Goal: Use online tool/utility: Use online tool/utility

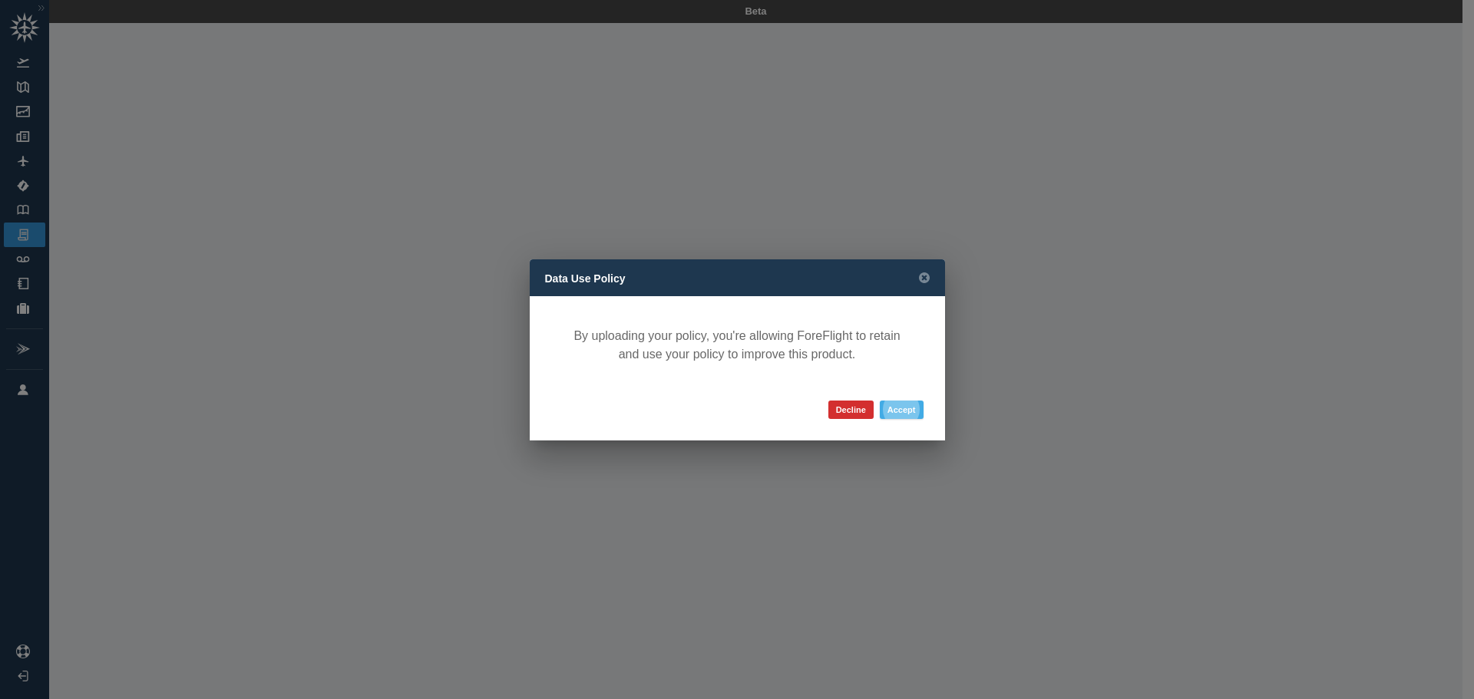
click at [907, 410] on button "Accept" at bounding box center [902, 410] width 44 height 18
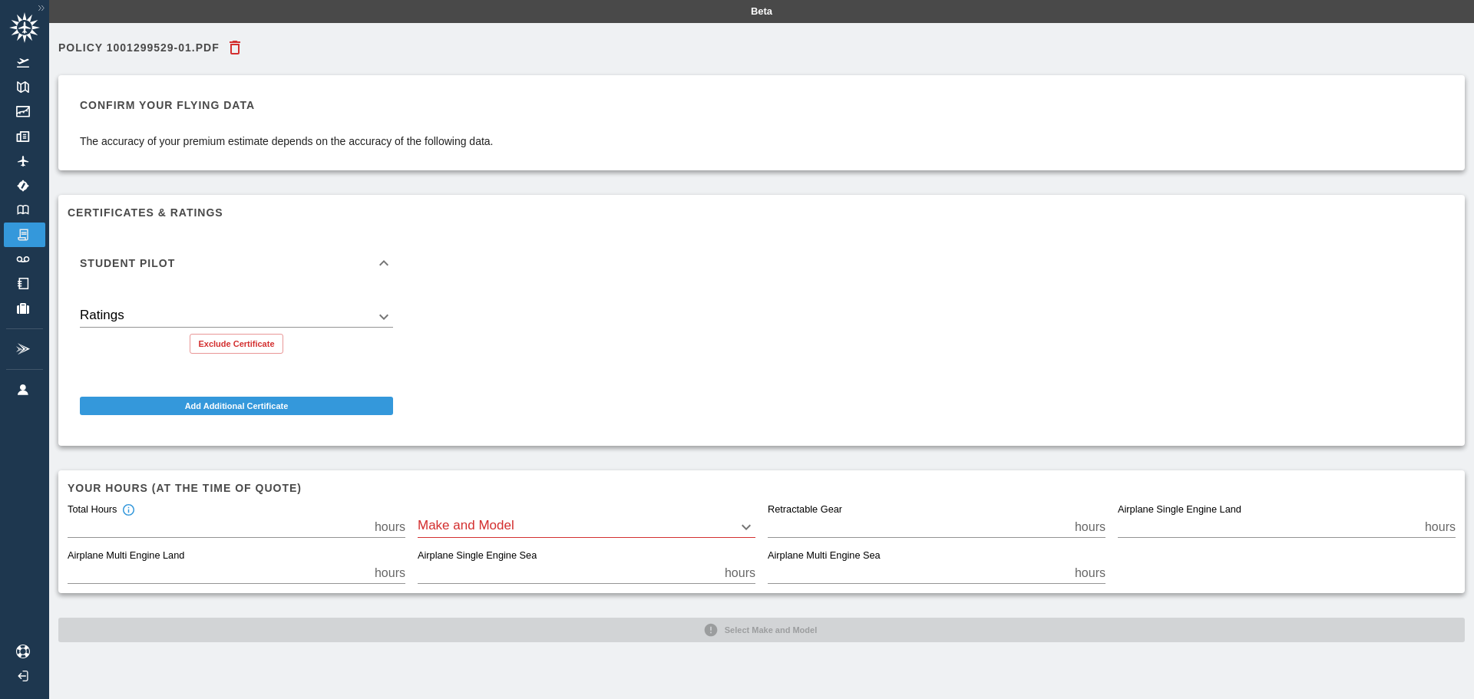
click at [381, 312] on body "Beta Policy 1001299529-01.pdf Confirm your flying data The accuracy of your pre…" at bounding box center [737, 349] width 1474 height 699
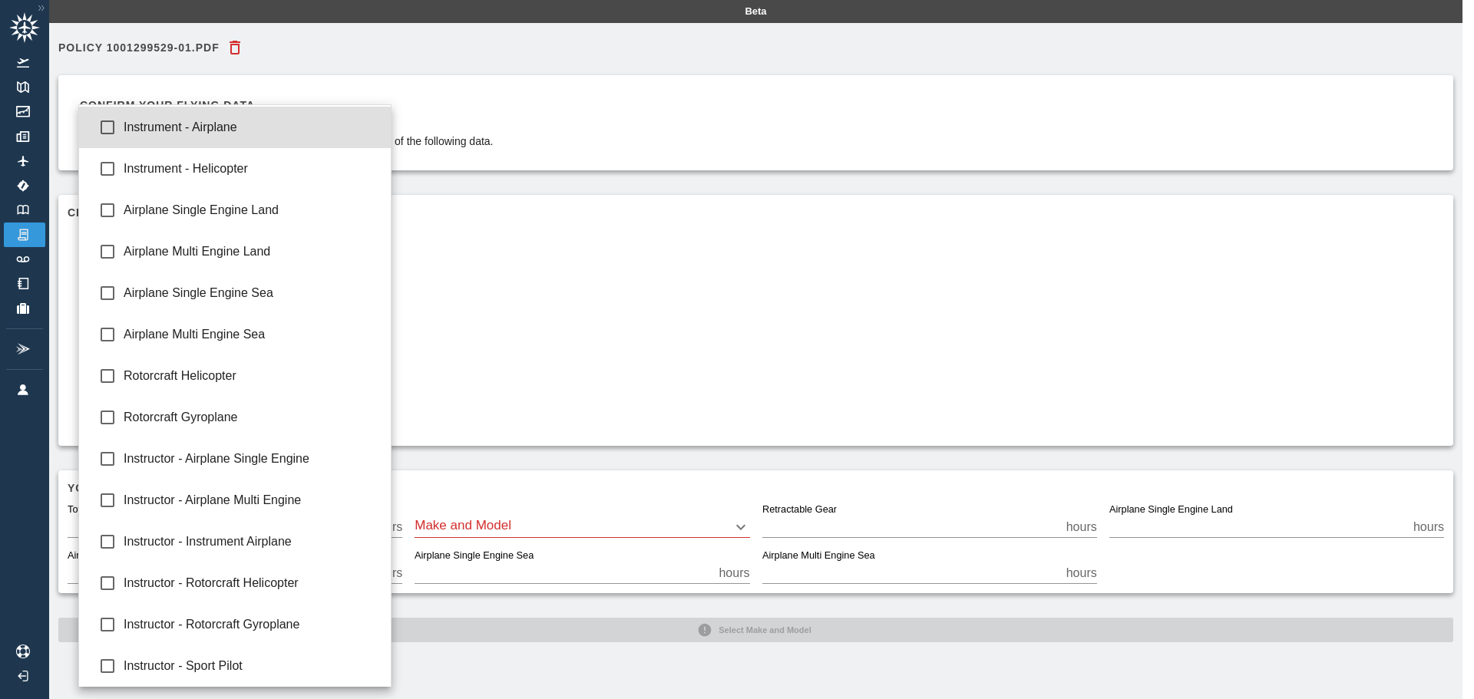
click at [667, 304] on div at bounding box center [737, 349] width 1474 height 699
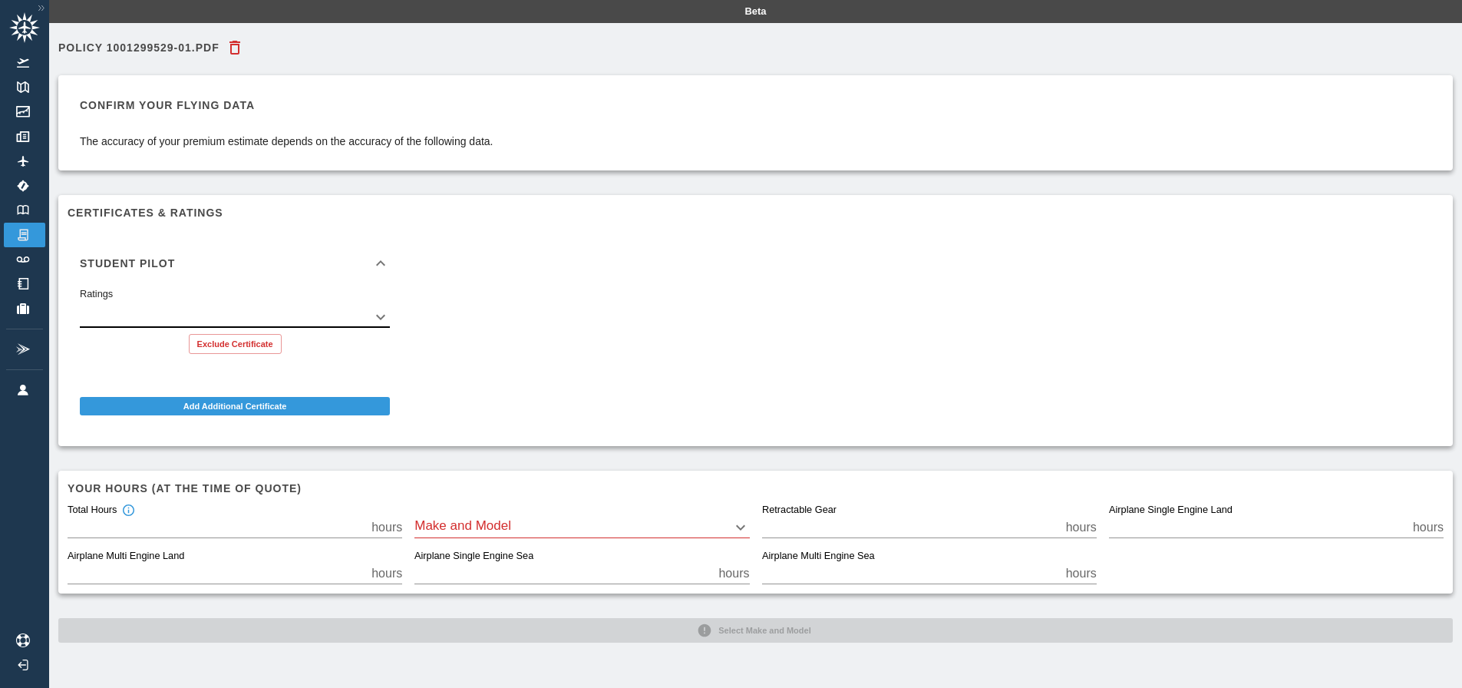
click at [388, 266] on icon at bounding box center [380, 263] width 18 height 18
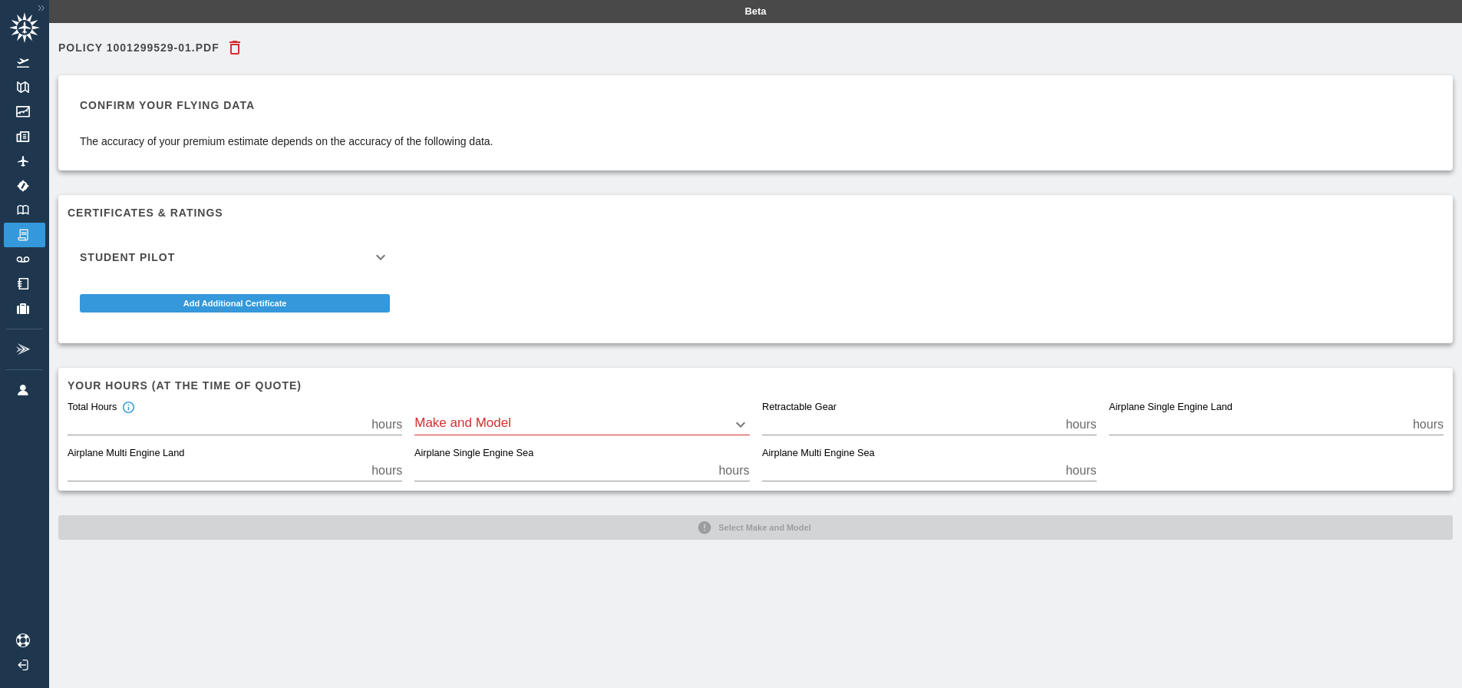
click at [388, 266] on icon at bounding box center [380, 257] width 18 height 18
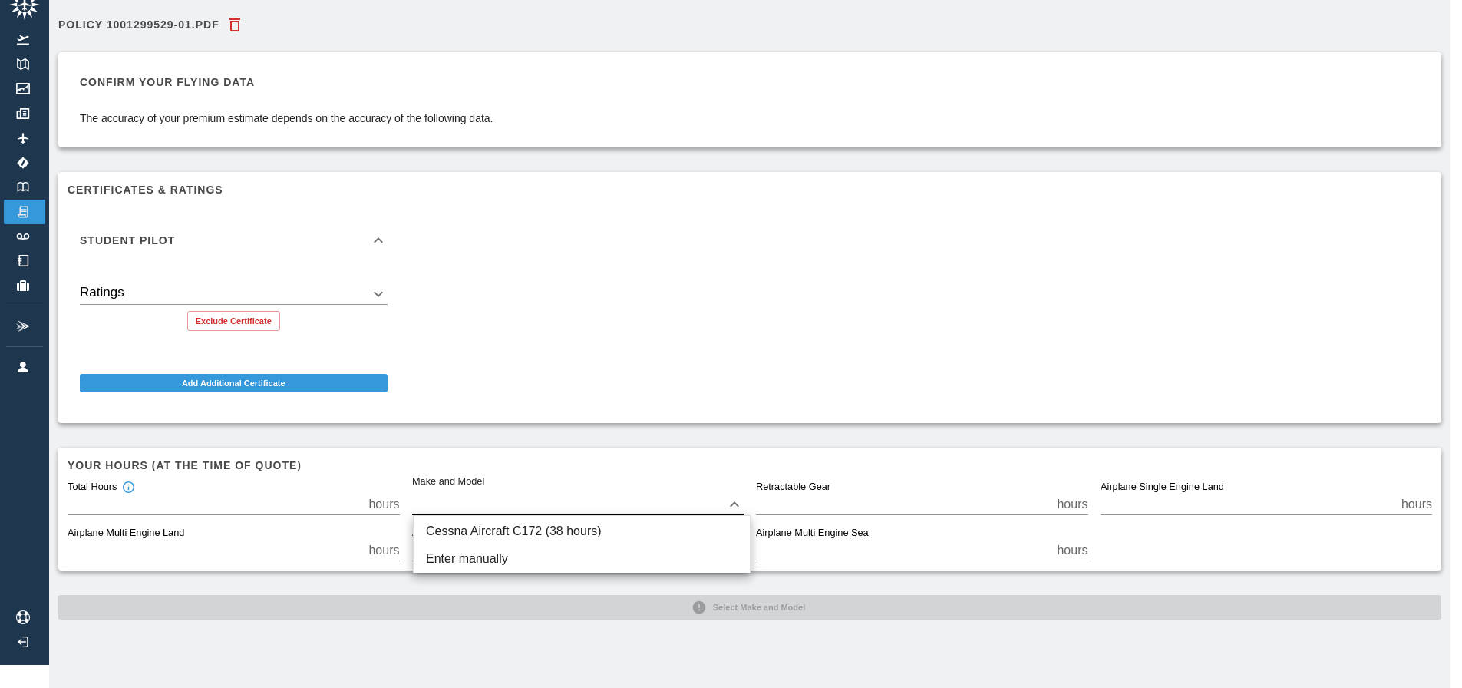
scroll to position [23, 0]
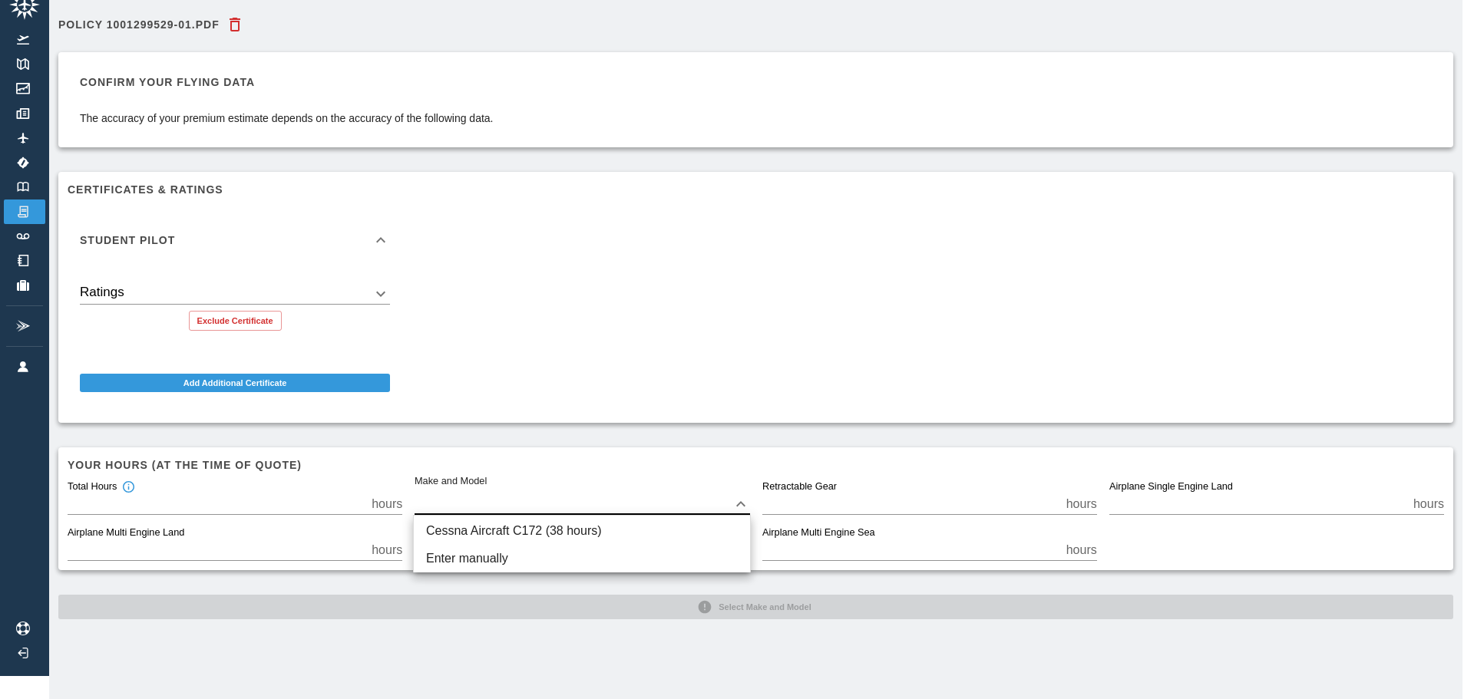
click at [629, 493] on body "Beta Policy 1001299529-01.pdf Confirm your flying data The accuracy of your pre…" at bounding box center [737, 326] width 1474 height 699
click at [571, 532] on li "Cessna Aircraft C172 (38 hours)" at bounding box center [582, 531] width 336 height 28
type input "****"
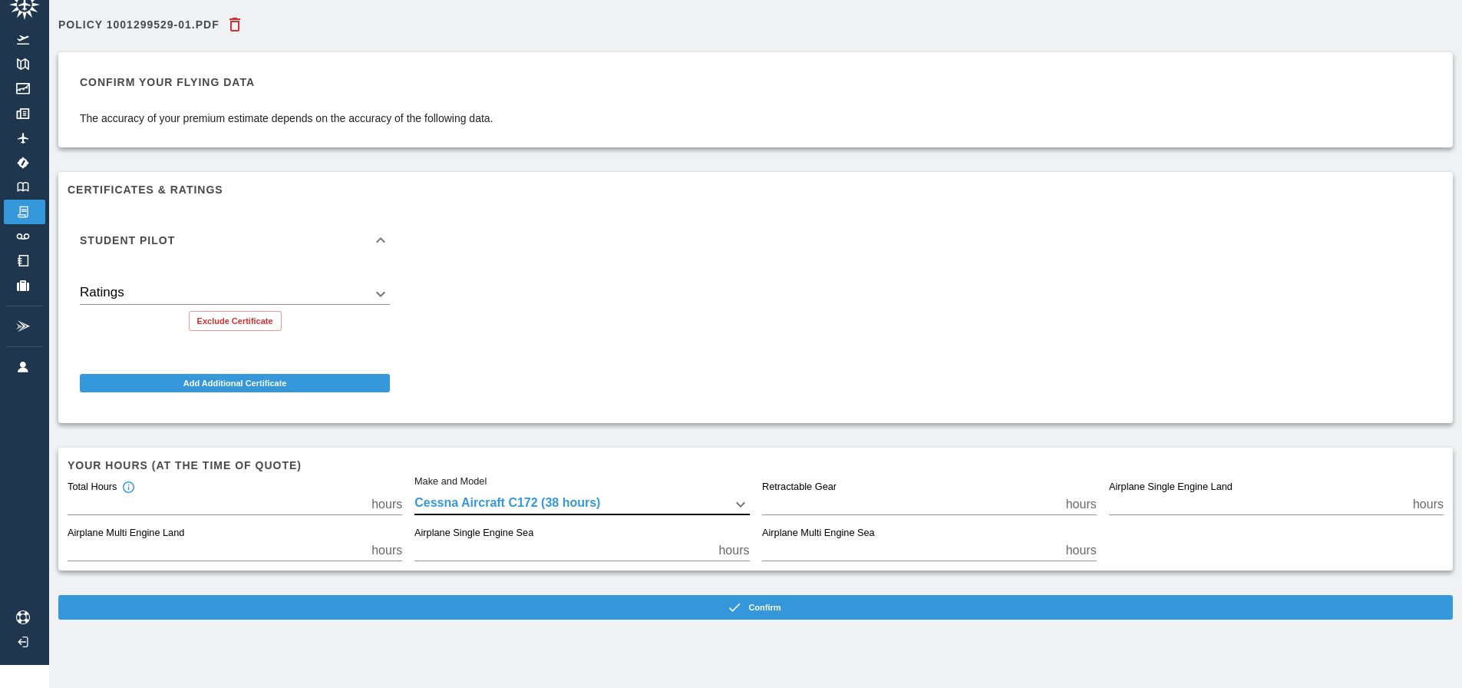
scroll to position [35, 0]
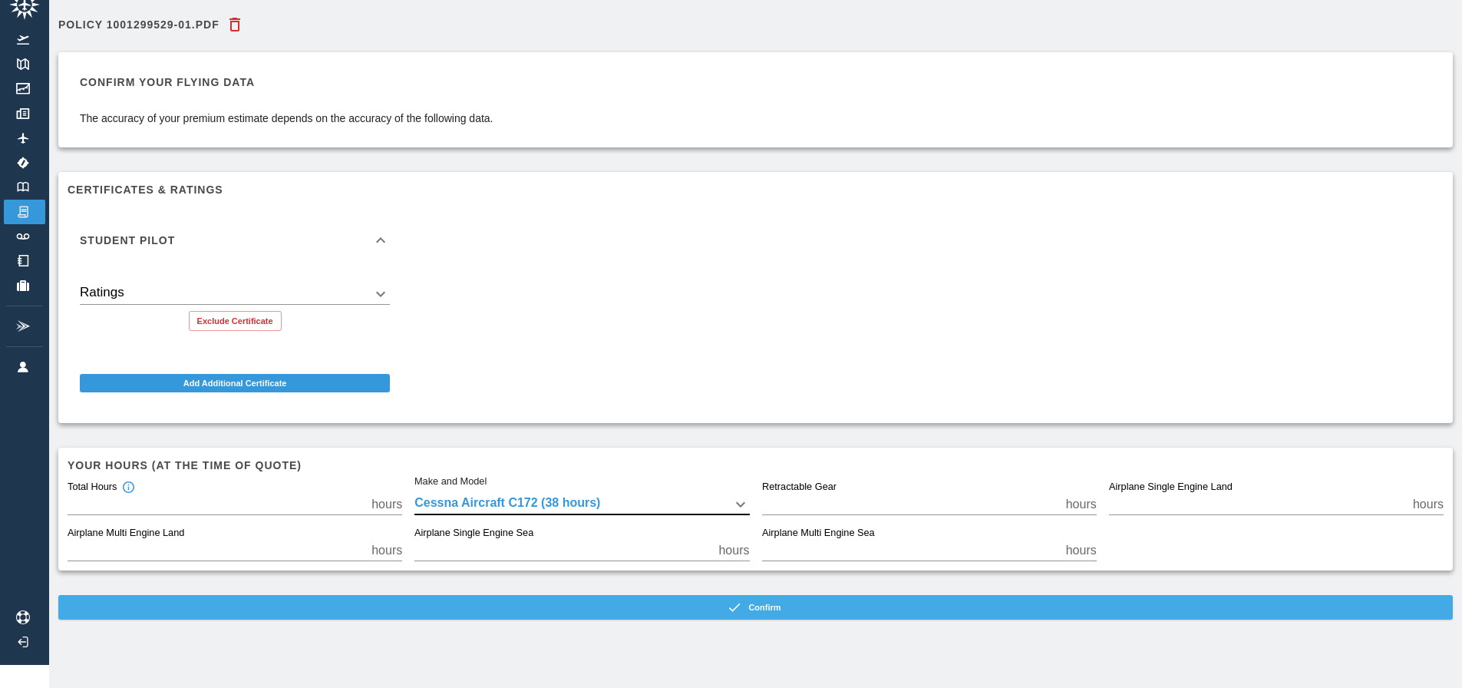
click at [742, 599] on icon "button" at bounding box center [734, 606] width 15 height 15
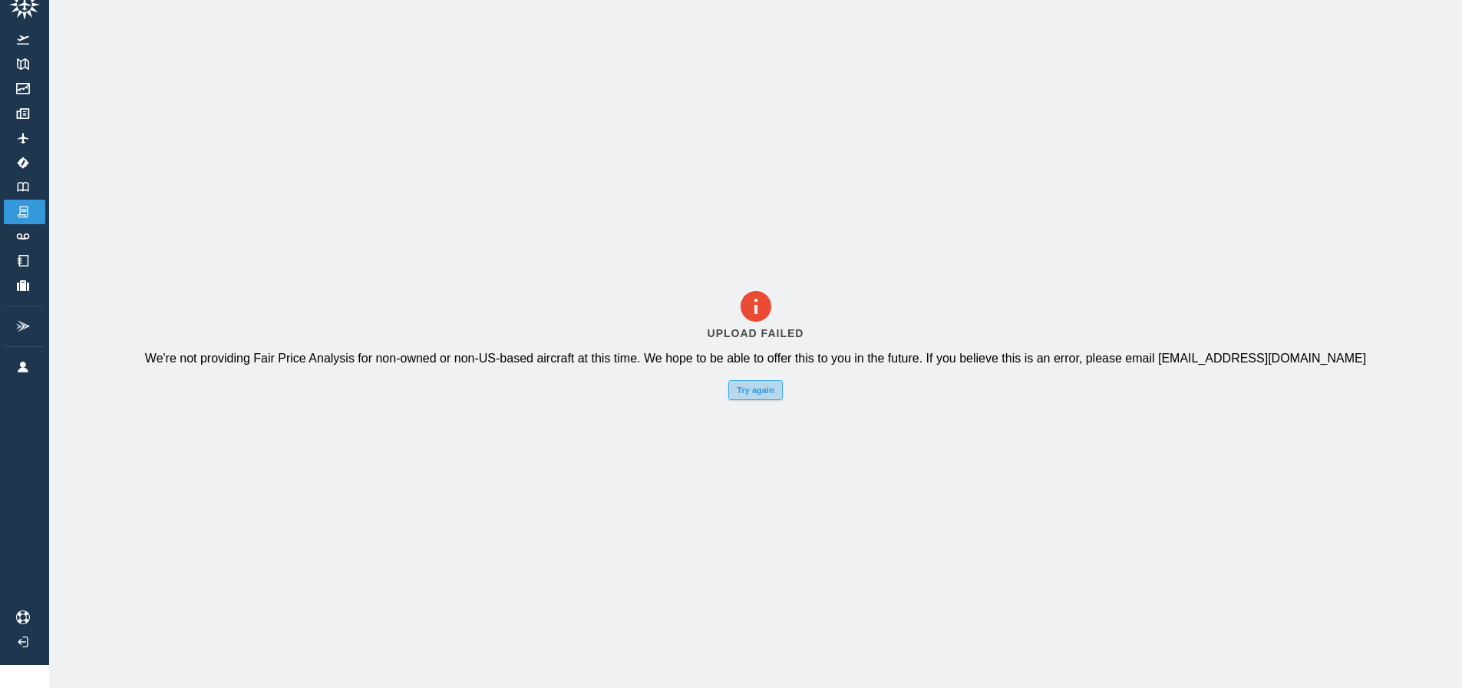
click at [773, 383] on button "Try again" at bounding box center [755, 390] width 54 height 20
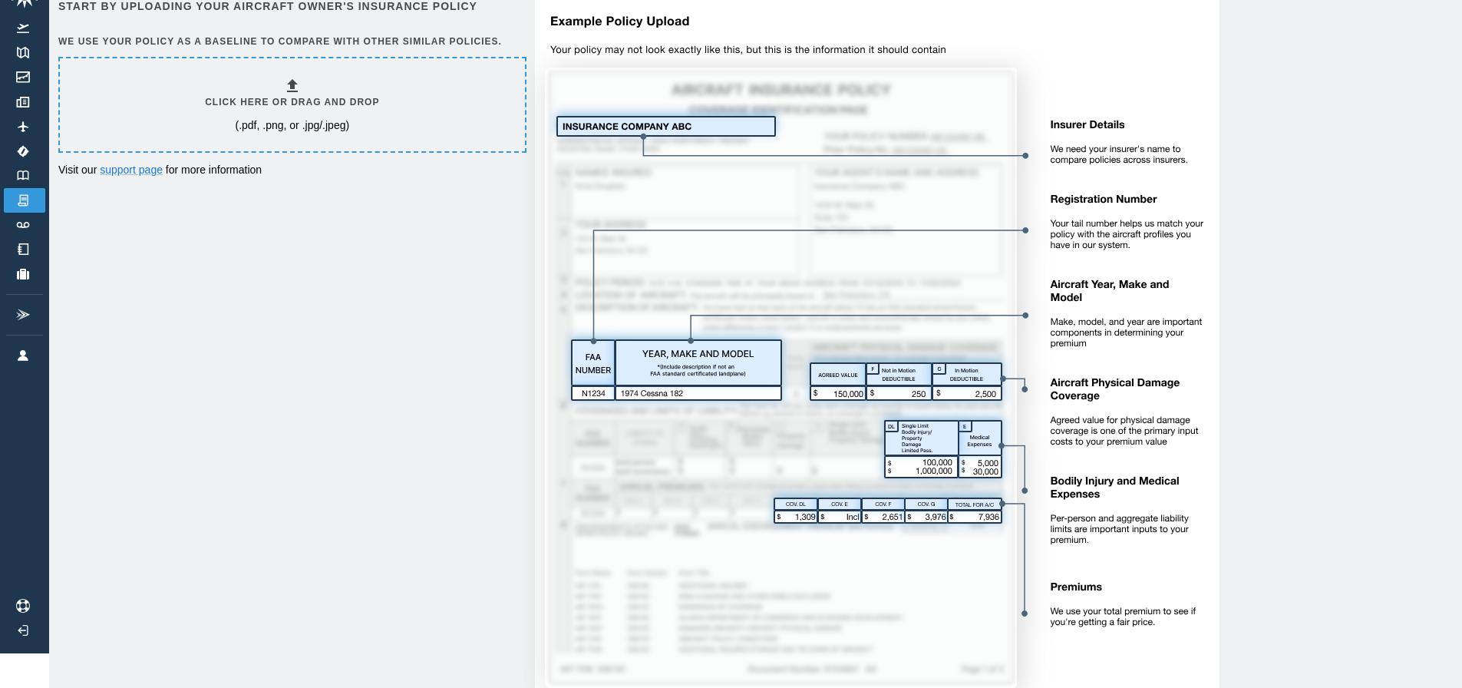
scroll to position [0, 0]
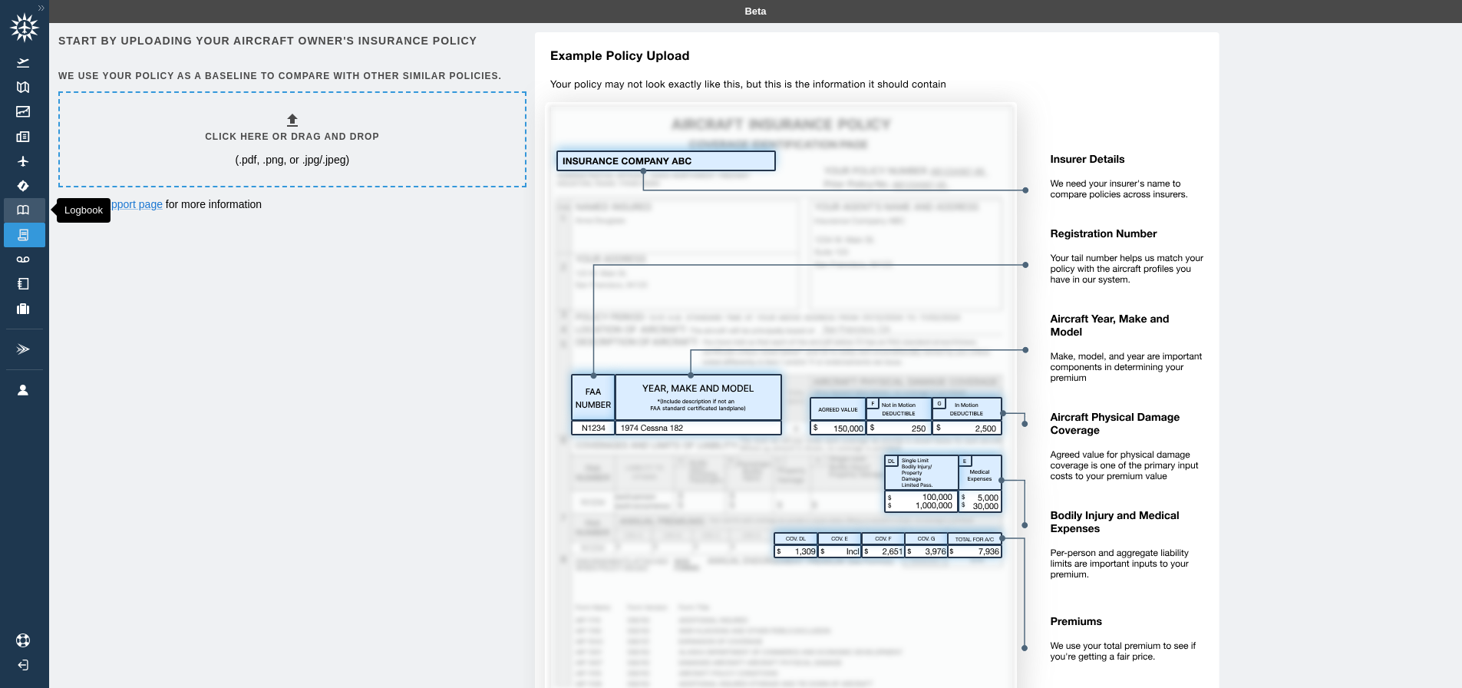
click at [25, 207] on img at bounding box center [23, 210] width 17 height 10
